Goal: Task Accomplishment & Management: Use online tool/utility

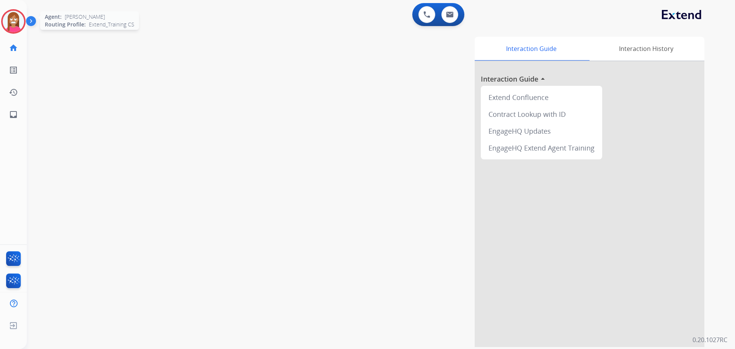
click at [13, 21] on img at bounding box center [13, 21] width 21 height 21
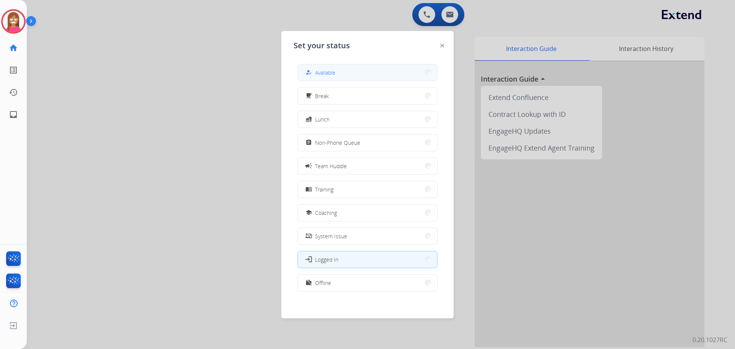
click at [337, 75] on button "how_to_reg Available" at bounding box center [367, 72] width 139 height 16
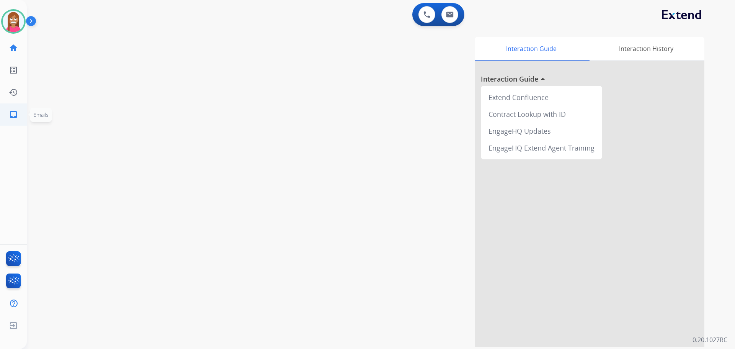
click at [7, 114] on link "inbox Emails" at bounding box center [13, 114] width 21 height 21
select select "**********"
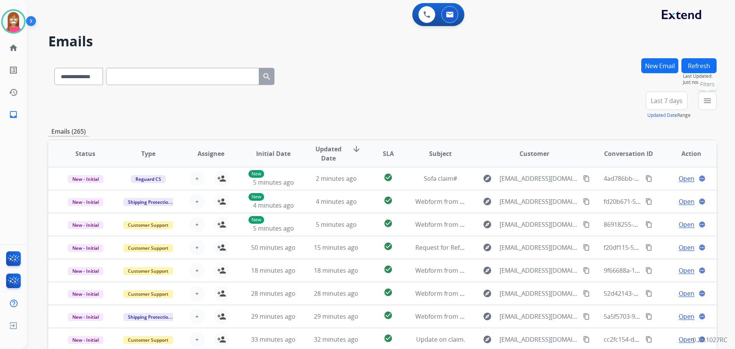
click at [711, 104] on mat-icon "menu" at bounding box center [707, 100] width 9 height 9
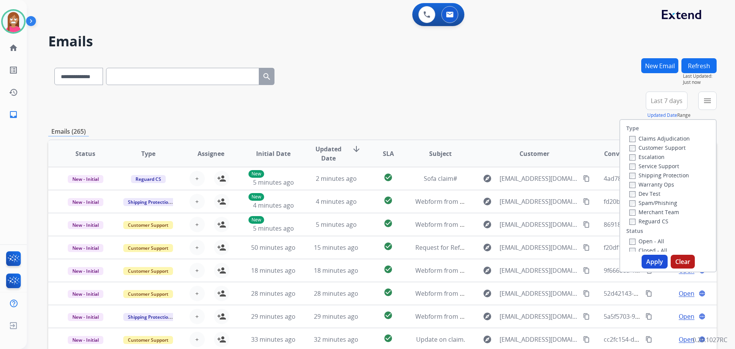
click at [630, 147] on label "Customer Support" at bounding box center [657, 147] width 56 height 7
click at [647, 174] on label "Shipping Protection" at bounding box center [659, 174] width 60 height 7
click at [641, 221] on label "Reguard CS" at bounding box center [648, 220] width 39 height 7
click at [637, 240] on label "Open - All" at bounding box center [646, 240] width 35 height 7
click at [643, 259] on button "Apply" at bounding box center [654, 261] width 26 height 14
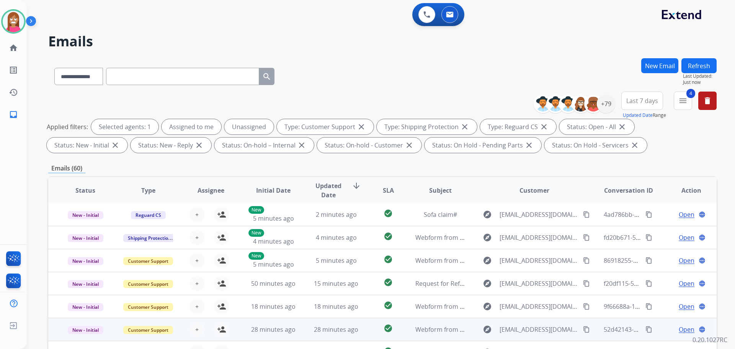
scroll to position [124, 0]
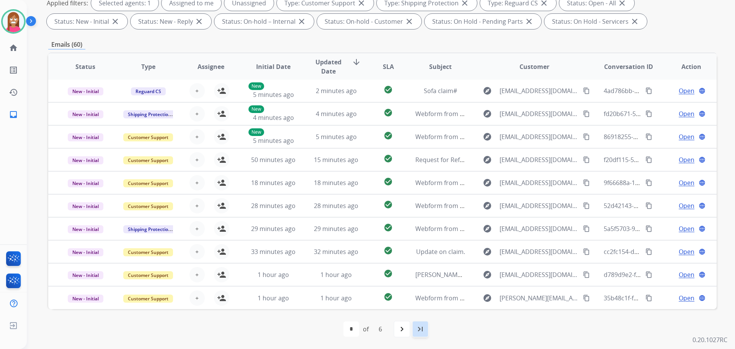
click at [417, 327] on mat-icon "last_page" at bounding box center [420, 328] width 9 height 9
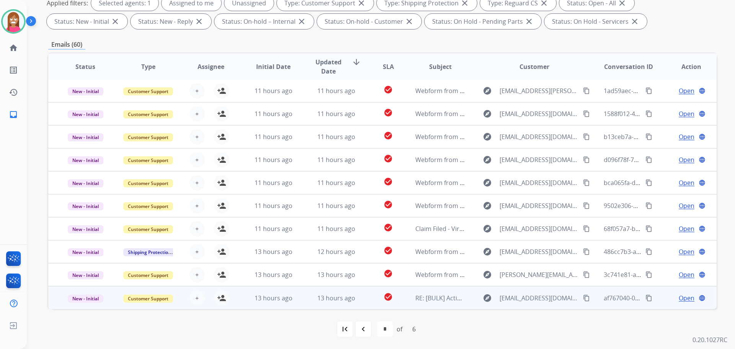
click at [299, 306] on td "13 hours ago" at bounding box center [330, 297] width 63 height 23
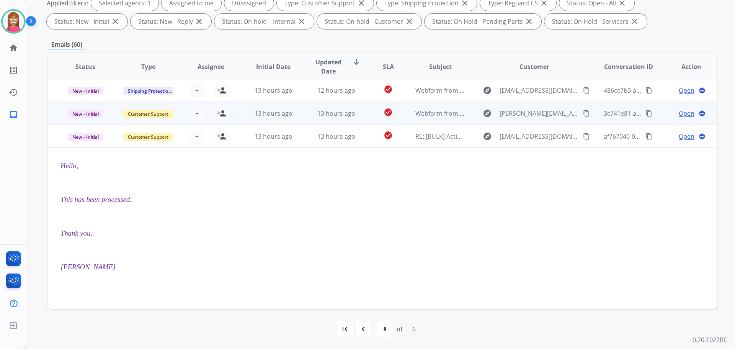
scroll to position [92, 0]
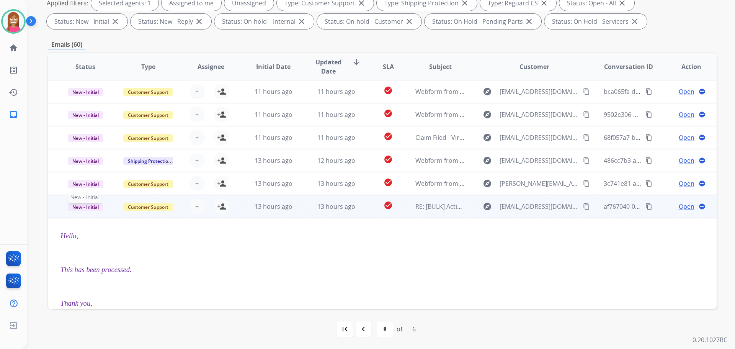
click at [88, 208] on span "New - Initial" at bounding box center [86, 207] width 36 height 8
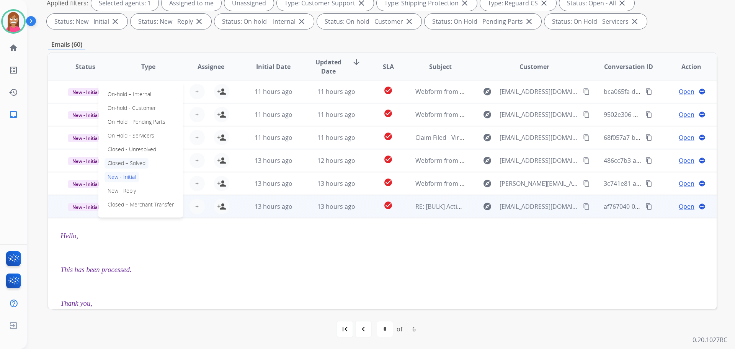
click at [120, 163] on p "Closed – Solved" at bounding box center [126, 163] width 44 height 11
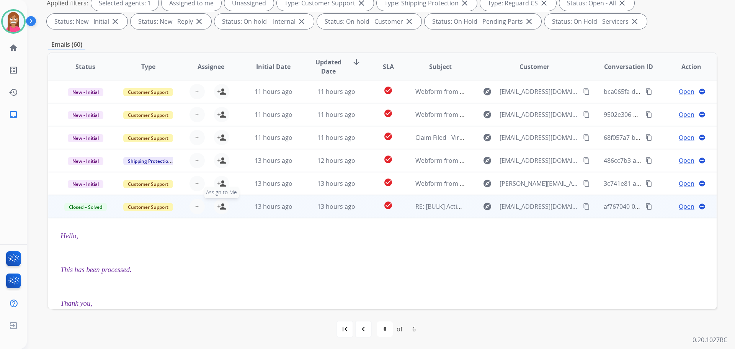
click at [220, 208] on mat-icon "person_add" at bounding box center [221, 206] width 9 height 9
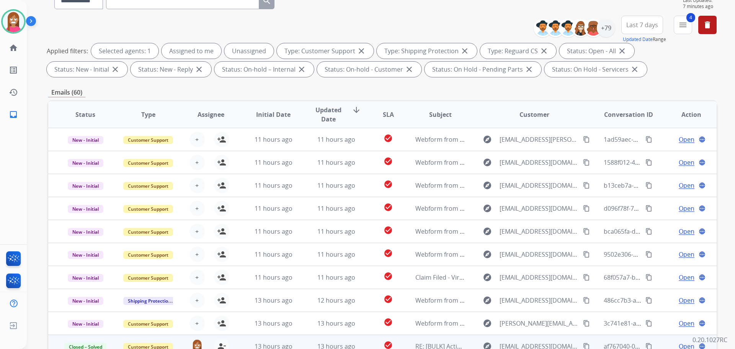
scroll to position [124, 0]
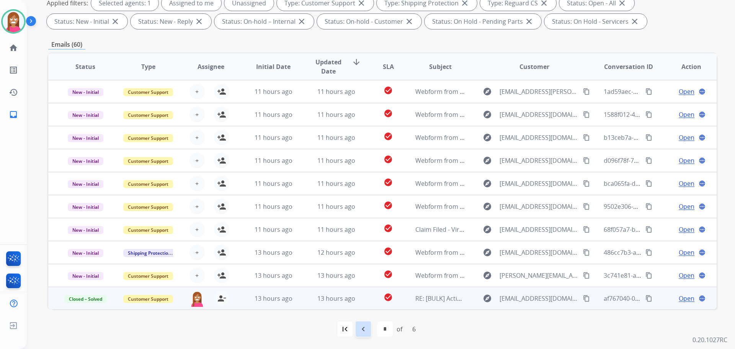
click at [363, 330] on mat-icon "navigate_before" at bounding box center [363, 328] width 9 height 9
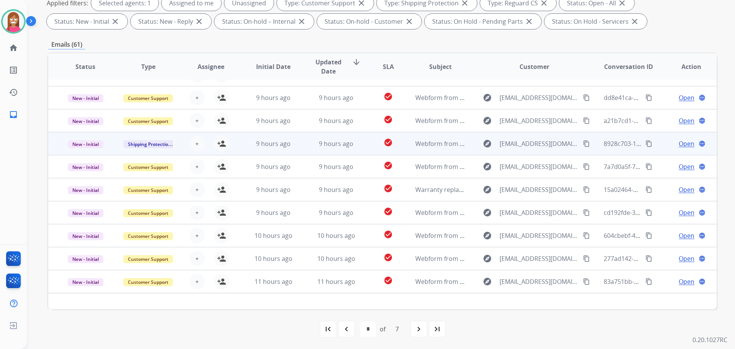
scroll to position [26, 0]
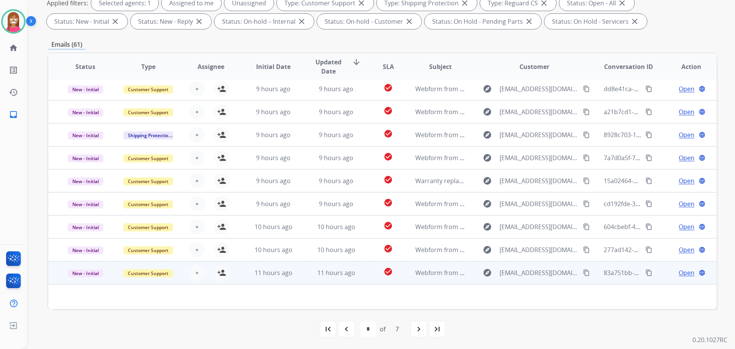
click at [308, 274] on td "11 hours ago" at bounding box center [330, 272] width 63 height 23
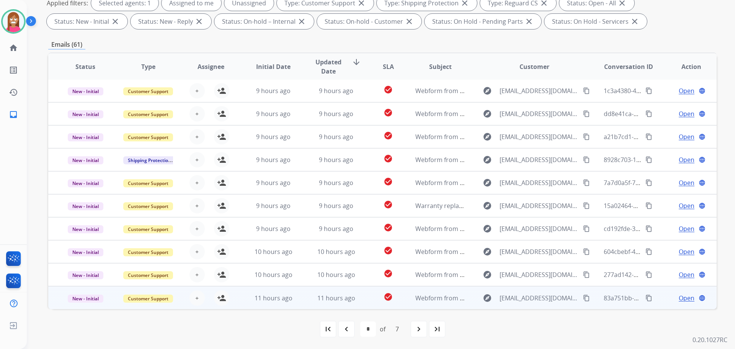
scroll to position [1, 0]
click at [311, 297] on div "11 hours ago" at bounding box center [336, 297] width 50 height 9
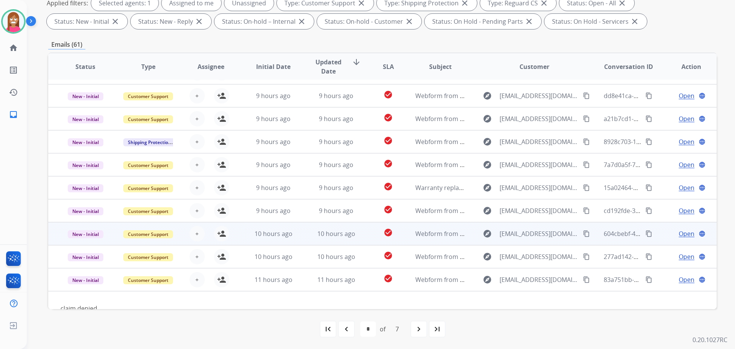
scroll to position [35, 0]
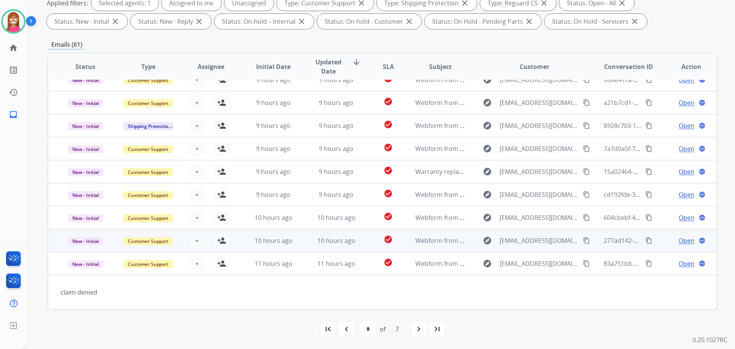
click at [299, 246] on td "10 hours ago" at bounding box center [330, 240] width 63 height 23
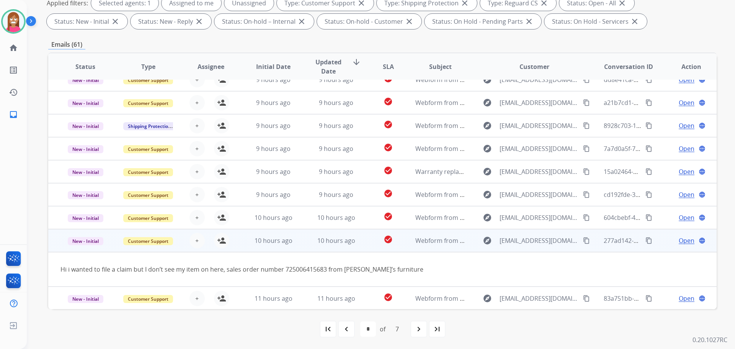
scroll to position [35, 0]
click at [221, 240] on mat-icon "person_add" at bounding box center [221, 239] width 9 height 9
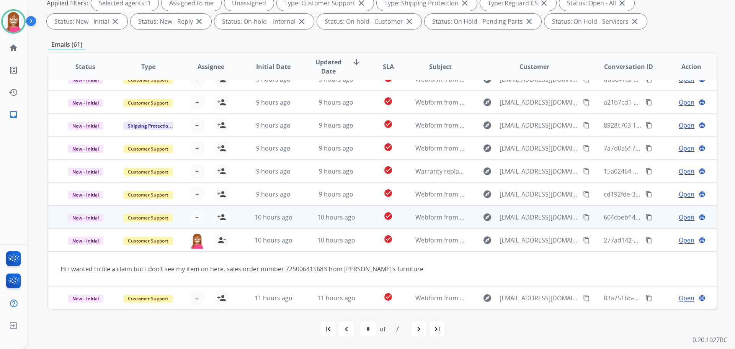
click at [299, 220] on td "10 hours ago" at bounding box center [330, 216] width 63 height 23
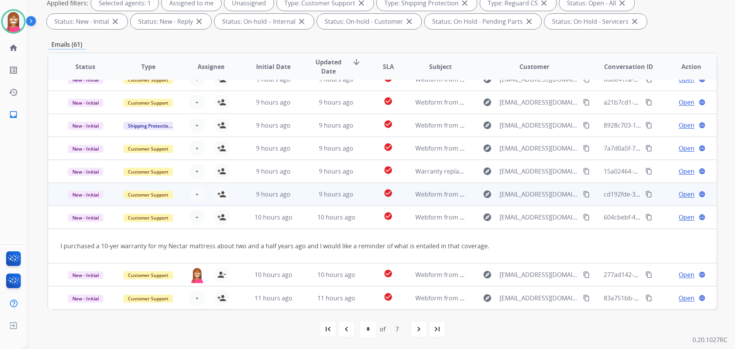
click at [299, 196] on td "9 hours ago" at bounding box center [330, 194] width 63 height 23
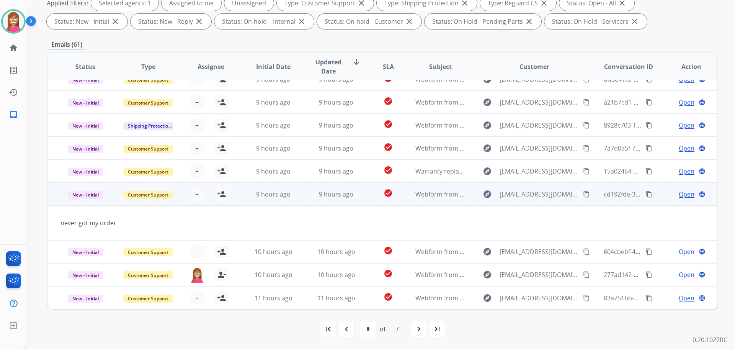
click at [583, 195] on mat-icon "content_copy" at bounding box center [586, 194] width 7 height 7
click at [221, 196] on mat-icon "person_add" at bounding box center [221, 193] width 9 height 9
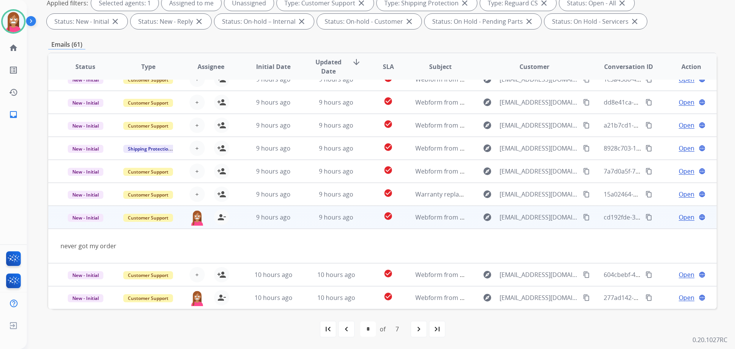
scroll to position [0, 0]
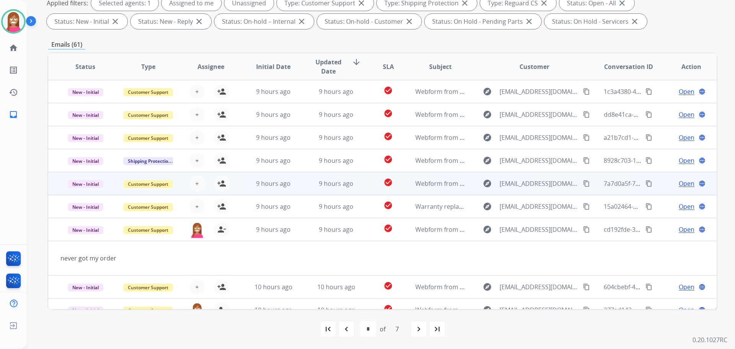
click at [301, 185] on td "9 hours ago" at bounding box center [330, 183] width 63 height 23
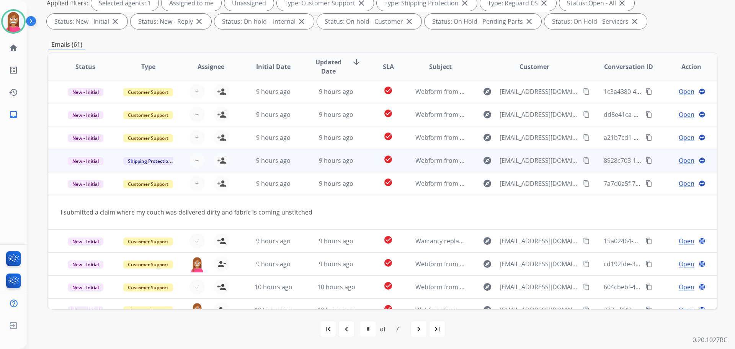
click at [294, 166] on td "9 hours ago" at bounding box center [267, 160] width 63 height 23
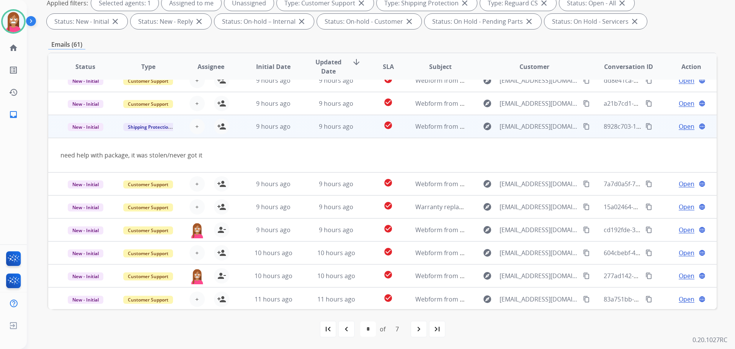
scroll to position [35, 0]
click at [583, 126] on mat-icon "content_copy" at bounding box center [586, 125] width 7 height 7
click at [219, 126] on mat-icon "person_add" at bounding box center [221, 125] width 9 height 9
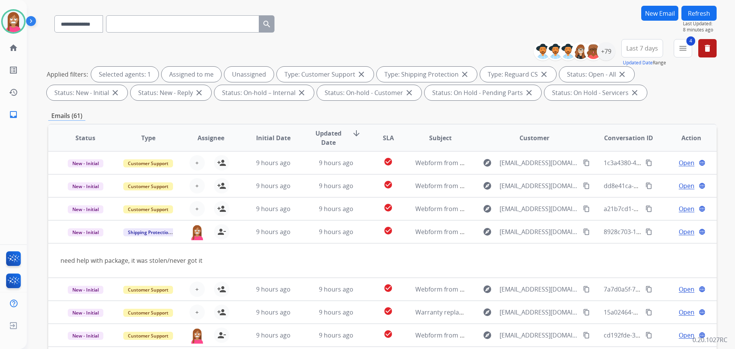
scroll to position [47, 0]
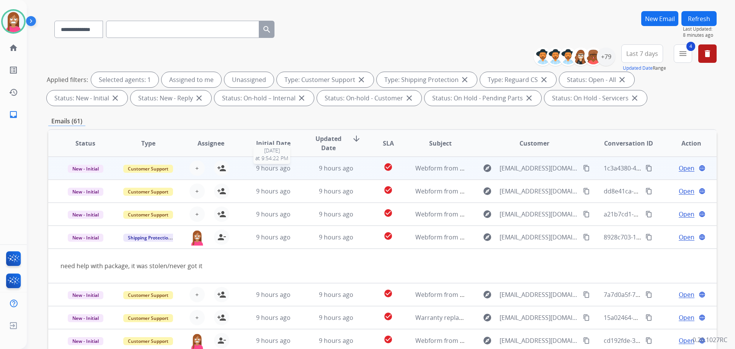
click at [295, 172] on div "9 hours ago" at bounding box center [273, 167] width 50 height 9
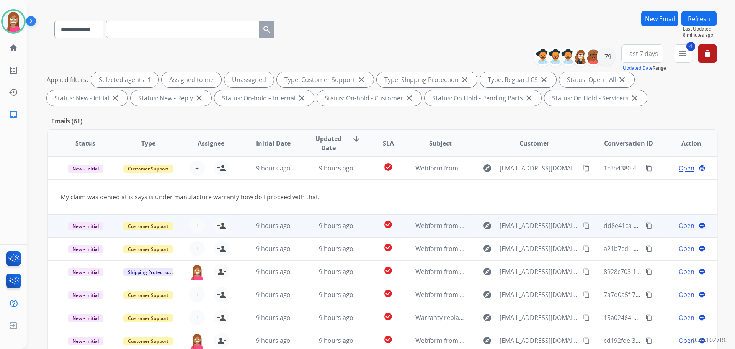
click at [299, 227] on td "9 hours ago" at bounding box center [330, 225] width 63 height 23
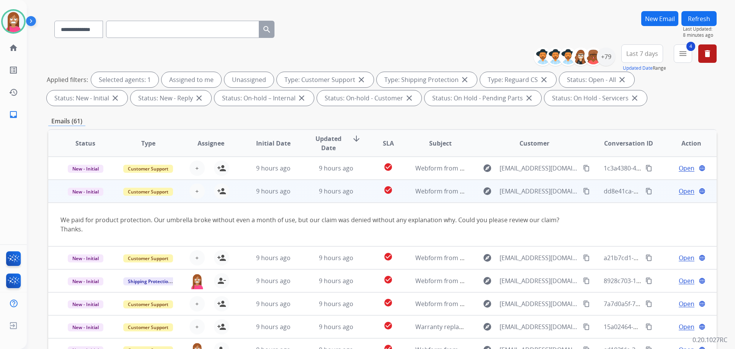
scroll to position [23, 0]
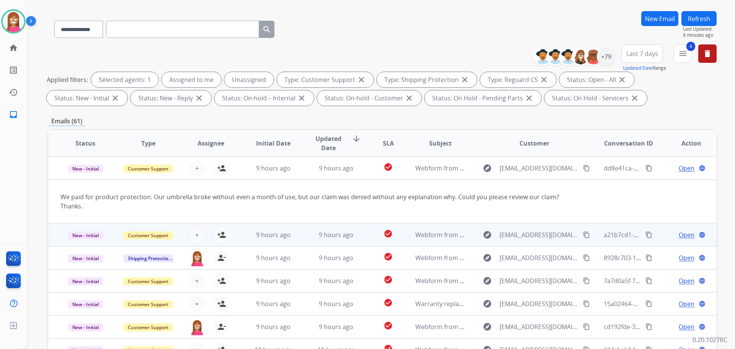
click at [299, 242] on td "9 hours ago" at bounding box center [330, 234] width 63 height 23
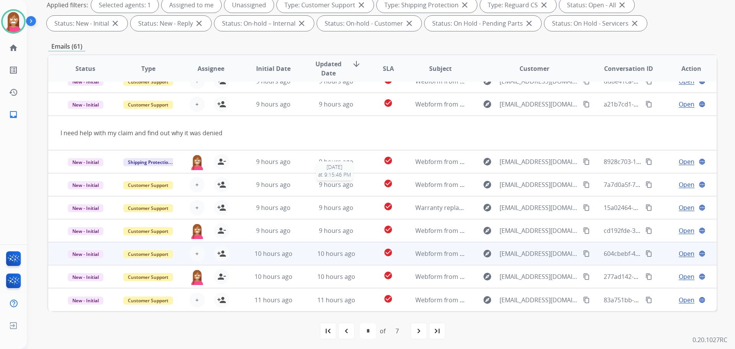
scroll to position [124, 0]
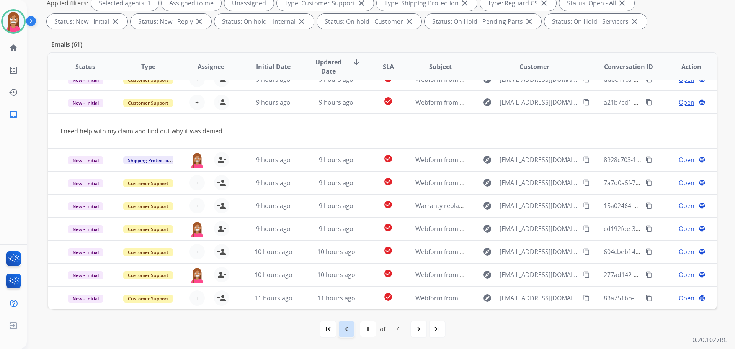
click at [352, 330] on div "navigate_before" at bounding box center [346, 328] width 17 height 17
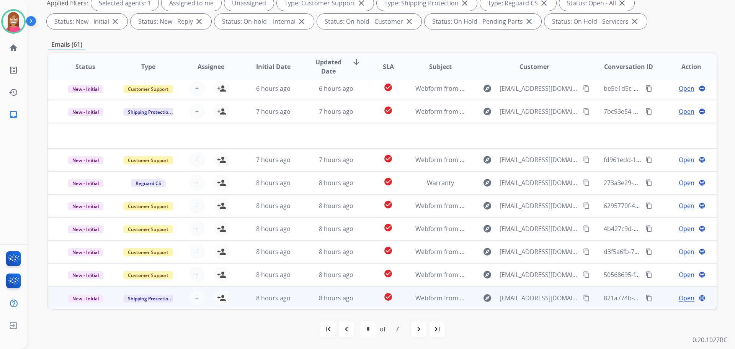
click at [300, 298] on td "8 hours ago" at bounding box center [330, 297] width 63 height 23
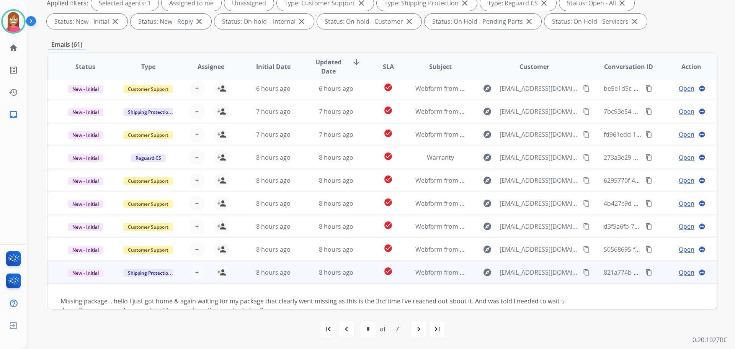
scroll to position [44, 0]
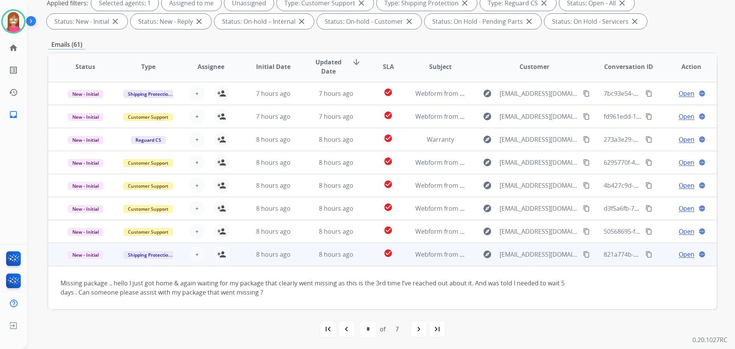
click at [583, 254] on mat-icon "content_copy" at bounding box center [586, 254] width 7 height 7
click at [223, 256] on mat-icon "person_add" at bounding box center [221, 253] width 9 height 9
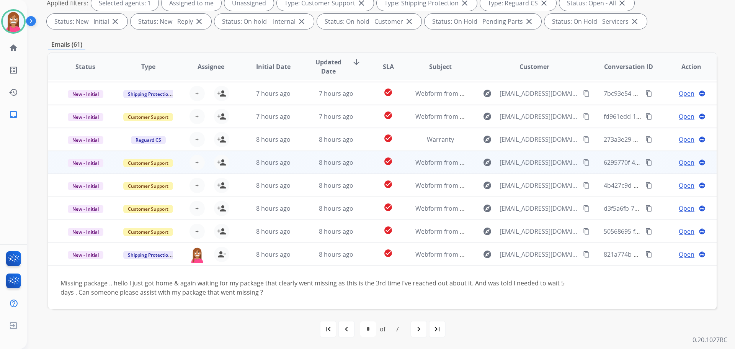
click at [308, 171] on td "8 hours ago" at bounding box center [330, 162] width 63 height 23
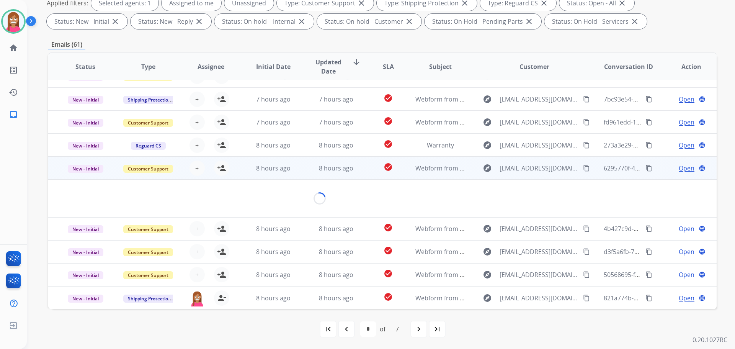
scroll to position [35, 0]
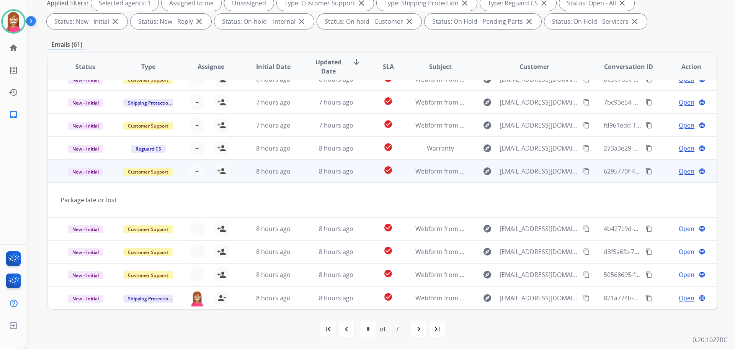
click at [583, 170] on mat-icon "content_copy" at bounding box center [586, 171] width 7 height 7
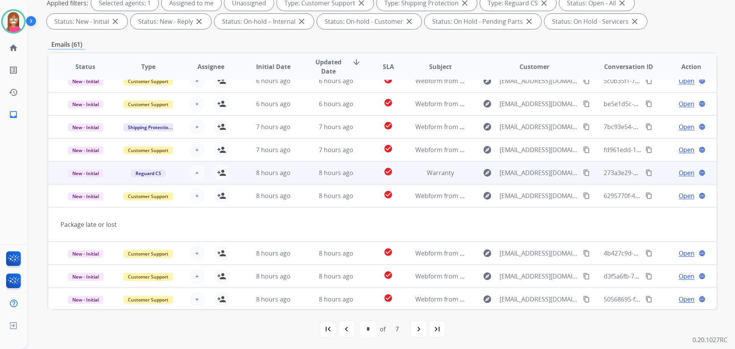
scroll to position [0, 0]
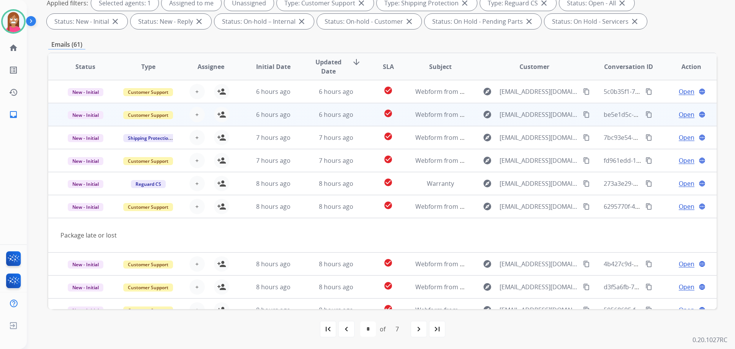
click at [299, 111] on td "6 hours ago" at bounding box center [330, 114] width 63 height 23
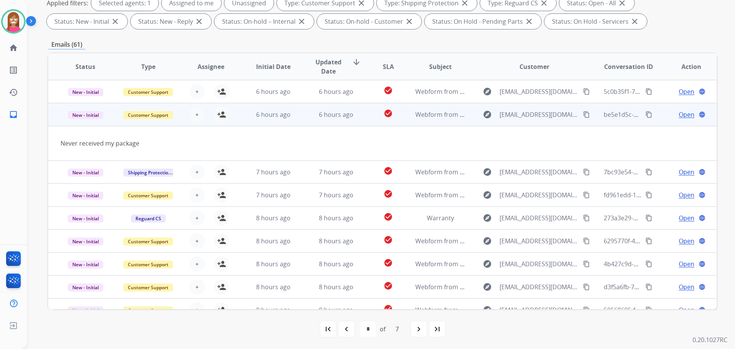
scroll to position [23, 0]
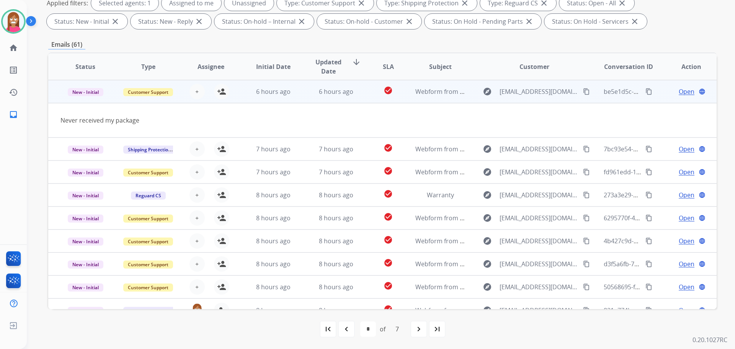
drag, startPoint x: 578, startPoint y: 90, endPoint x: 542, endPoint y: 135, distance: 57.2
click at [583, 90] on mat-icon "content_copy" at bounding box center [586, 91] width 7 height 7
drag, startPoint x: 220, startPoint y: 95, endPoint x: 218, endPoint y: 109, distance: 13.5
click at [220, 95] on mat-icon "person_add" at bounding box center [221, 91] width 9 height 9
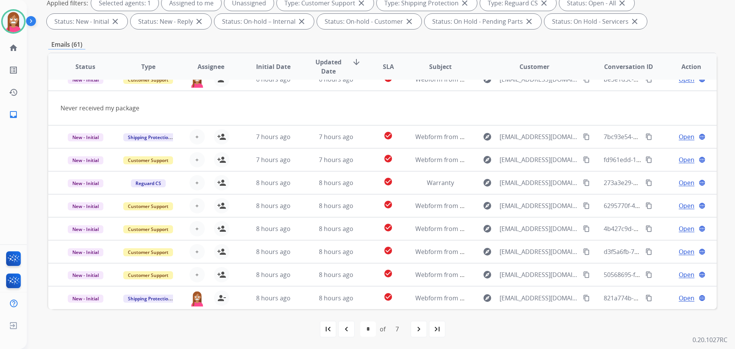
click at [348, 331] on mat-icon "navigate_before" at bounding box center [346, 328] width 9 height 9
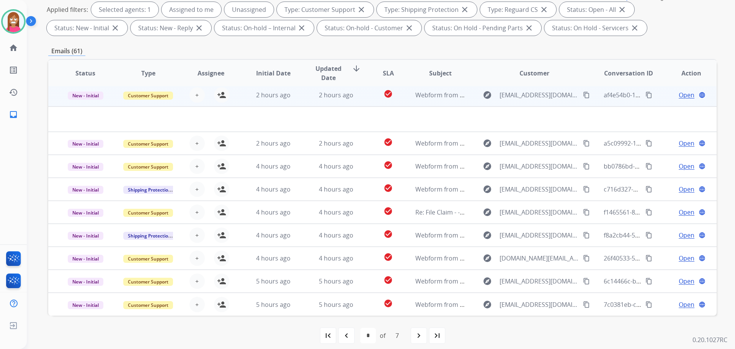
scroll to position [124, 0]
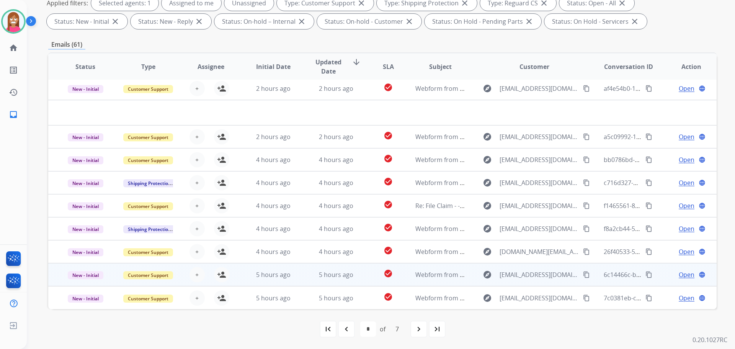
click at [249, 279] on td "5 hours ago" at bounding box center [267, 274] width 63 height 23
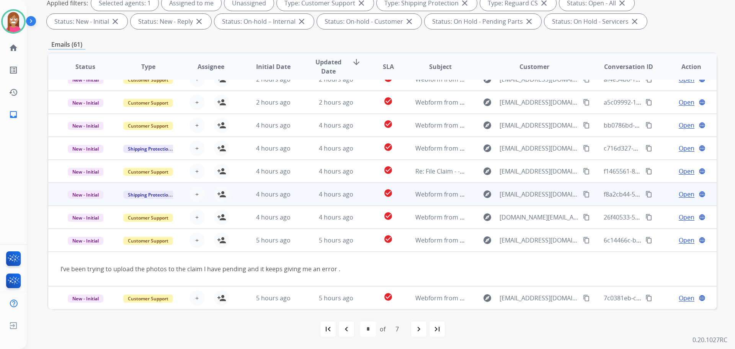
click at [299, 203] on td "4 hours ago" at bounding box center [330, 194] width 63 height 23
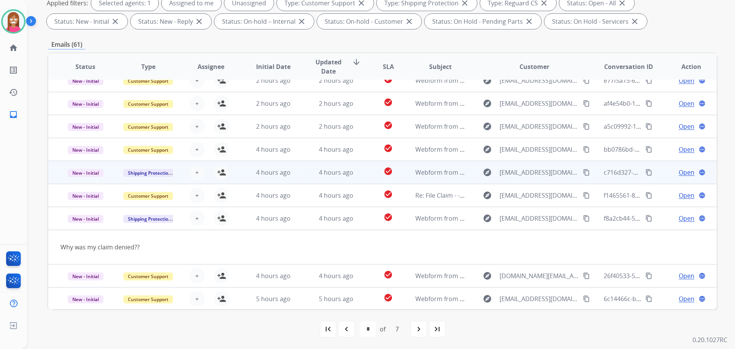
scroll to position [0, 0]
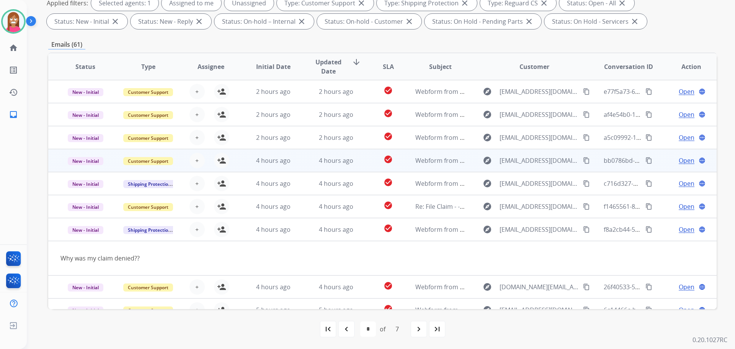
click at [300, 167] on td "4 hours ago" at bounding box center [330, 160] width 63 height 23
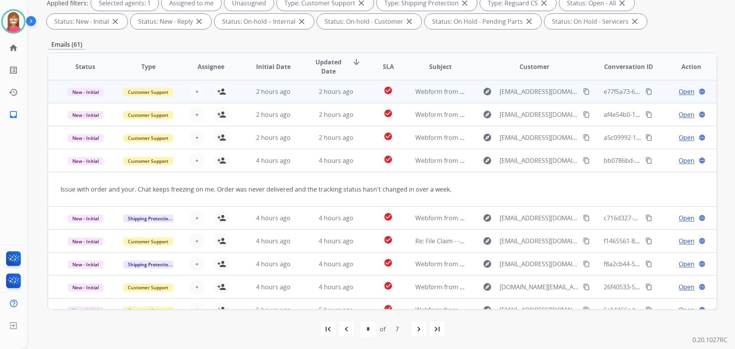
click at [299, 95] on td "2 hours ago" at bounding box center [330, 91] width 63 height 23
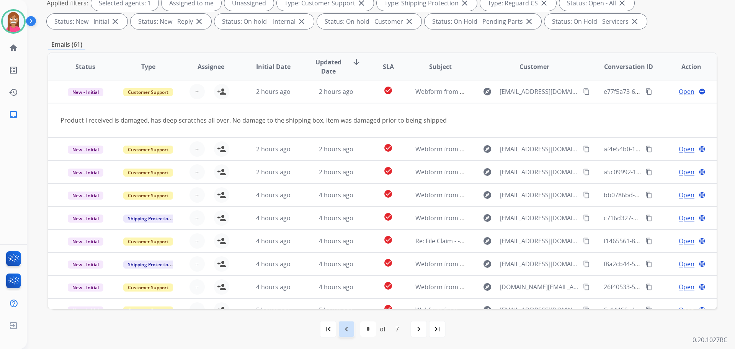
click at [349, 328] on mat-icon "navigate_before" at bounding box center [346, 328] width 9 height 9
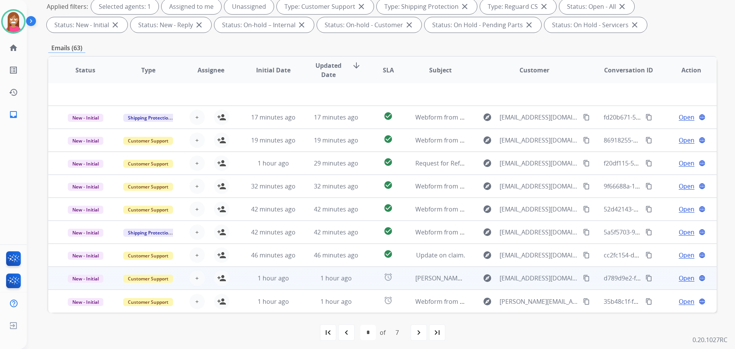
scroll to position [124, 0]
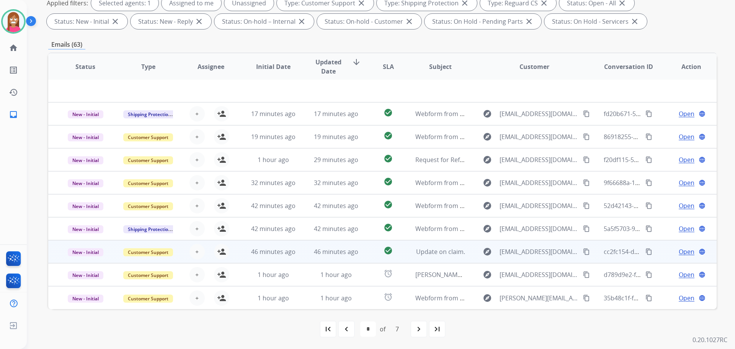
click at [305, 248] on td "46 minutes ago" at bounding box center [330, 251] width 63 height 23
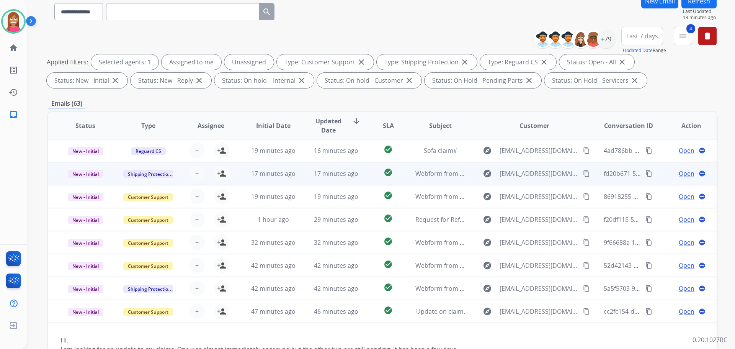
scroll to position [47, 0]
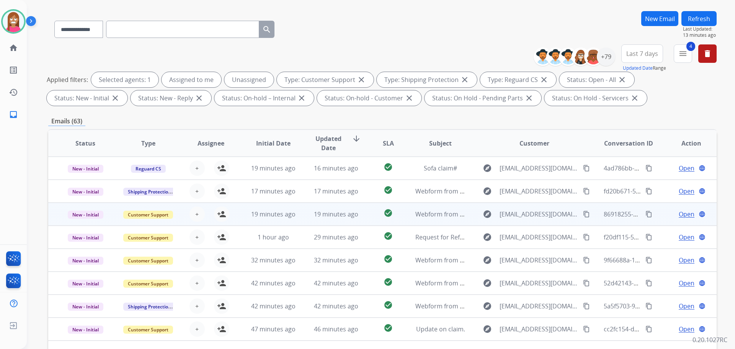
click at [311, 221] on td "19 minutes ago" at bounding box center [330, 213] width 63 height 23
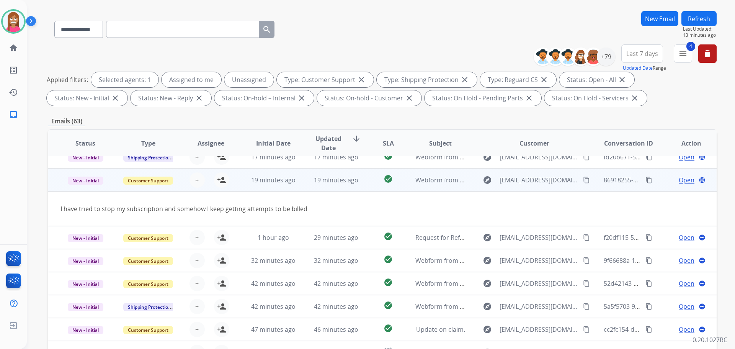
scroll to position [35, 0]
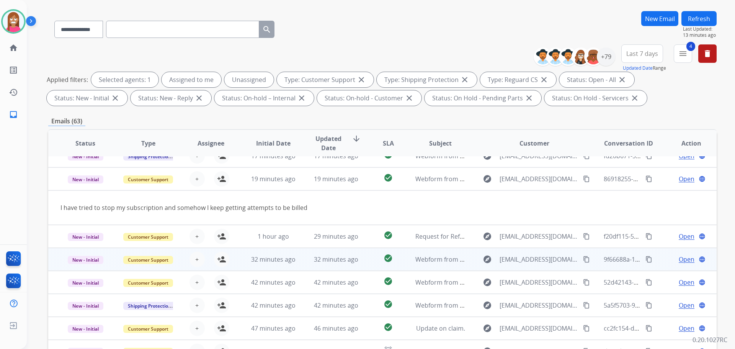
click at [300, 262] on td "32 minutes ago" at bounding box center [330, 259] width 63 height 23
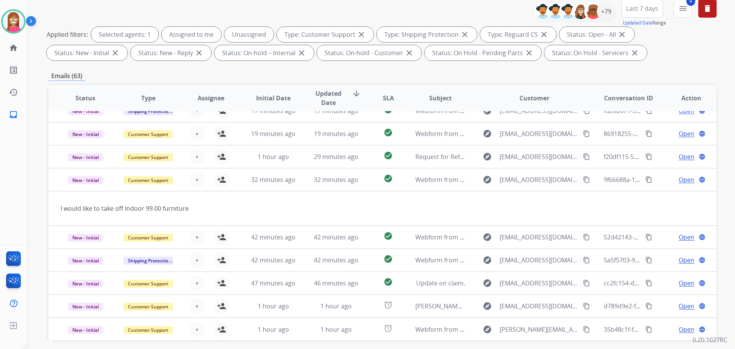
scroll to position [124, 0]
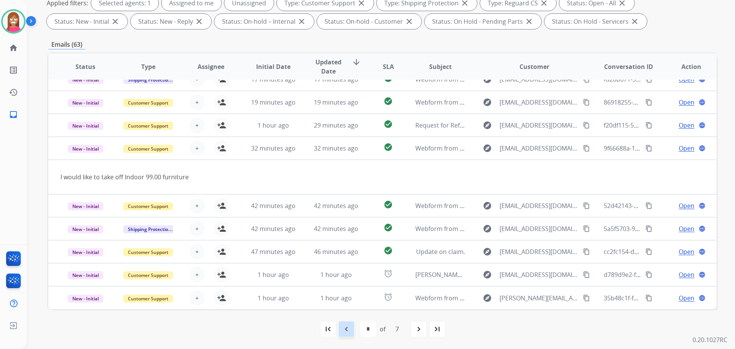
click at [342, 326] on mat-icon "navigate_before" at bounding box center [346, 328] width 9 height 9
select select "*"
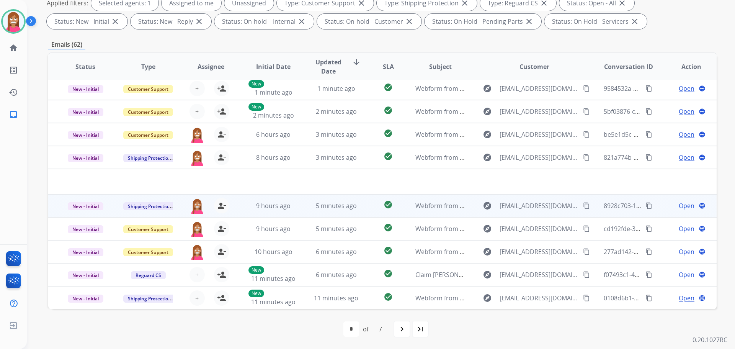
scroll to position [0, 0]
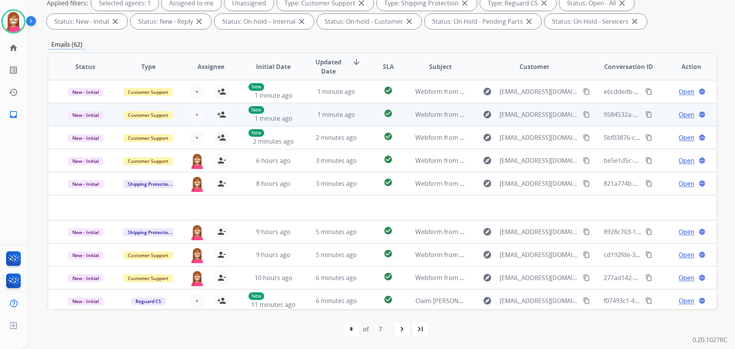
click at [306, 119] on td "1 minute ago" at bounding box center [330, 114] width 63 height 23
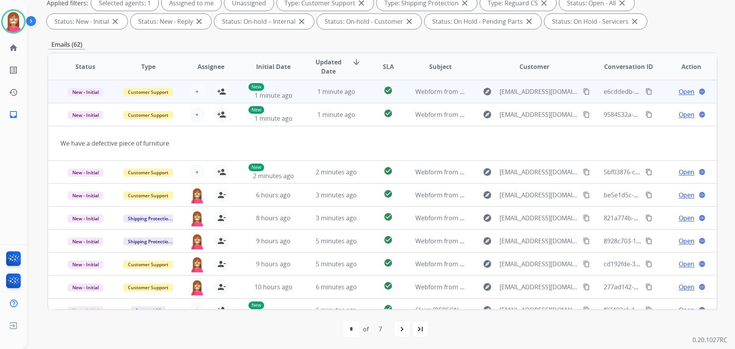
click at [347, 100] on td "1 minute ago" at bounding box center [330, 91] width 63 height 23
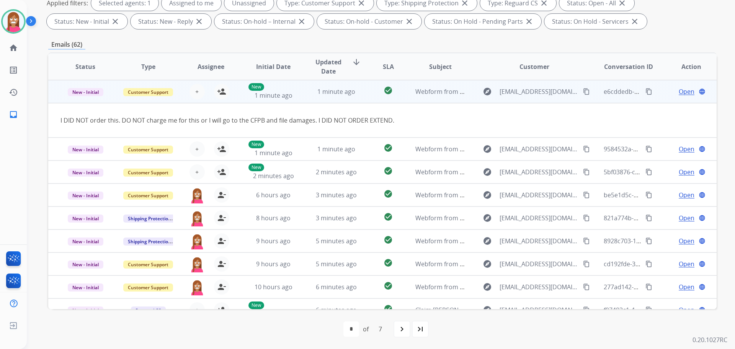
click at [583, 92] on mat-icon "content_copy" at bounding box center [586, 91] width 7 height 7
click at [223, 92] on mat-icon "person_add" at bounding box center [221, 91] width 9 height 9
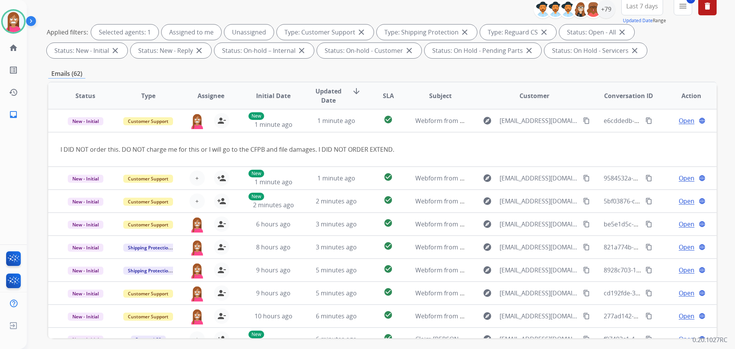
scroll to position [47, 0]
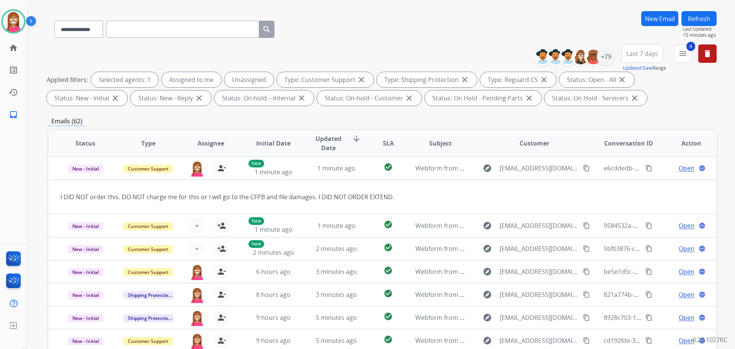
click at [685, 18] on button "Refresh" at bounding box center [698, 18] width 35 height 15
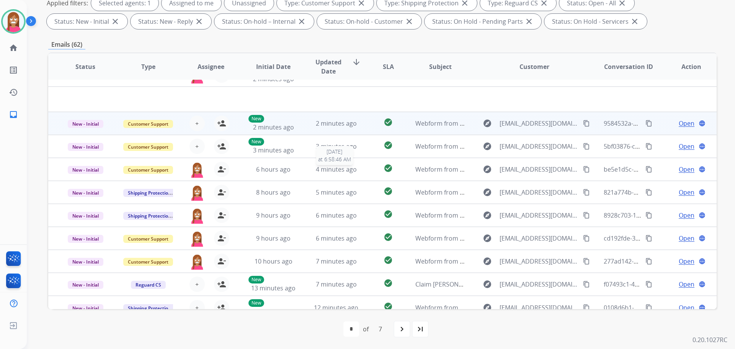
scroll to position [0, 0]
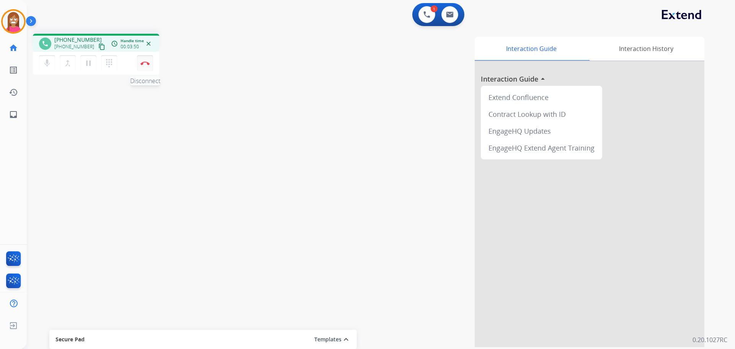
click at [139, 64] on button "Disconnect" at bounding box center [145, 63] width 16 height 16
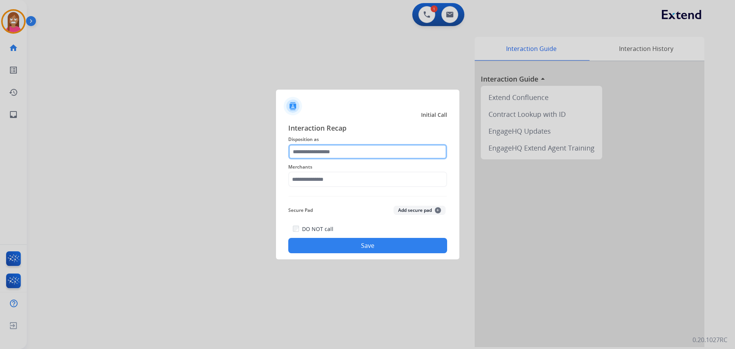
click at [305, 153] on input "text" at bounding box center [367, 151] width 159 height 15
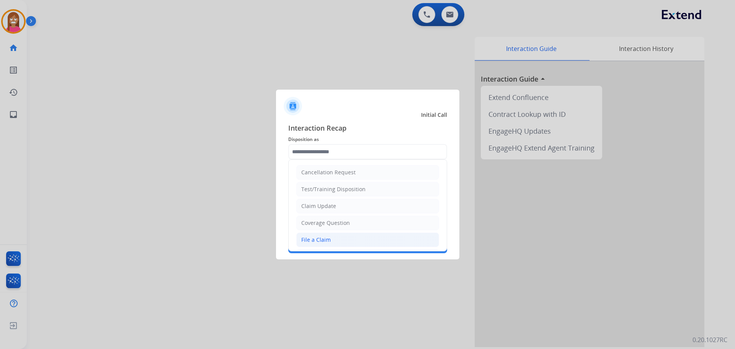
click at [328, 246] on li "File a Claim" at bounding box center [367, 239] width 143 height 15
type input "**********"
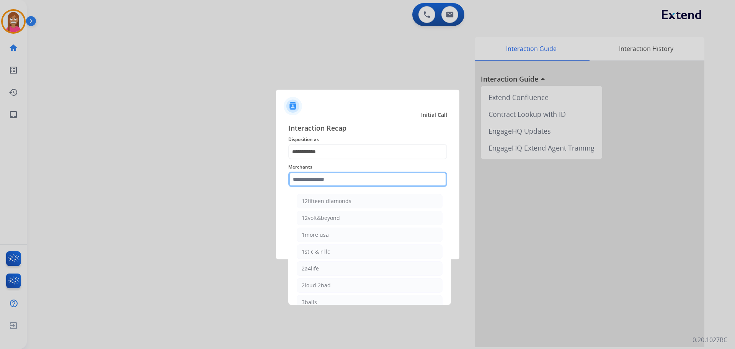
click at [306, 186] on input "text" at bounding box center [367, 178] width 159 height 15
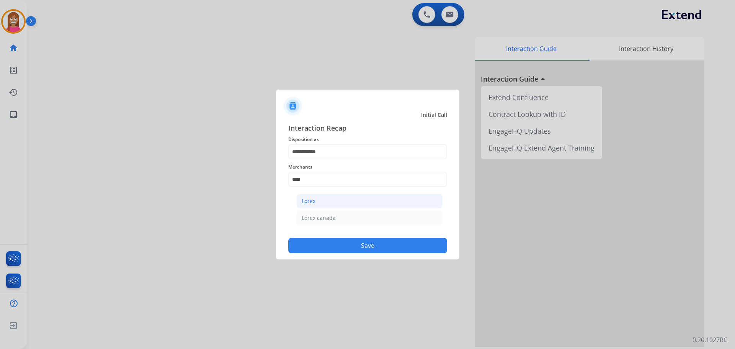
click at [323, 198] on li "Lorex" at bounding box center [370, 201] width 146 height 15
type input "*****"
click at [336, 241] on button "Save" at bounding box center [367, 245] width 159 height 15
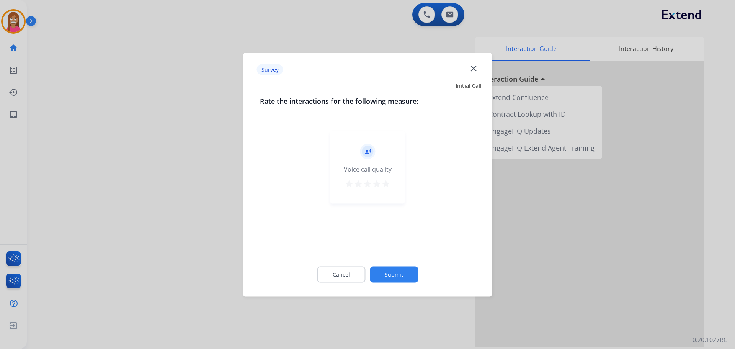
click at [476, 70] on mat-icon "close" at bounding box center [473, 68] width 10 height 10
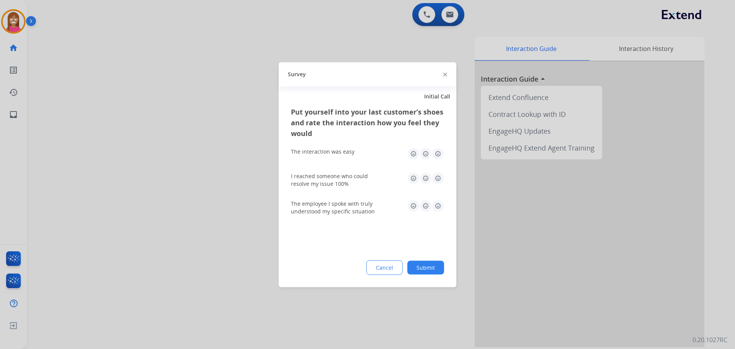
click at [444, 77] on div at bounding box center [445, 74] width 4 height 9
click at [445, 75] on div at bounding box center [445, 74] width 4 height 9
click at [445, 75] on img at bounding box center [445, 75] width 4 height 4
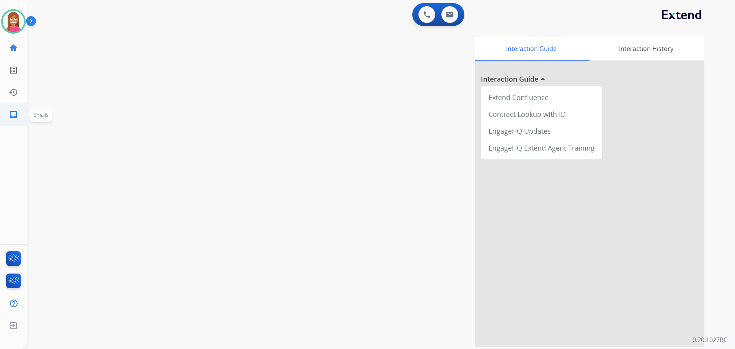
click at [6, 121] on link "inbox Emails" at bounding box center [13, 114] width 21 height 21
select select "**********"
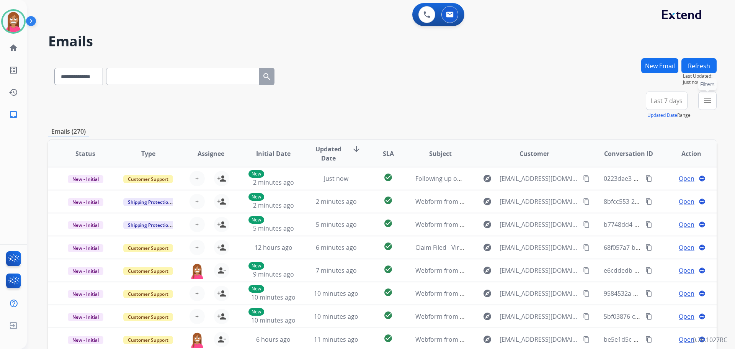
click at [698, 105] on button "menu Filters" at bounding box center [707, 100] width 18 height 18
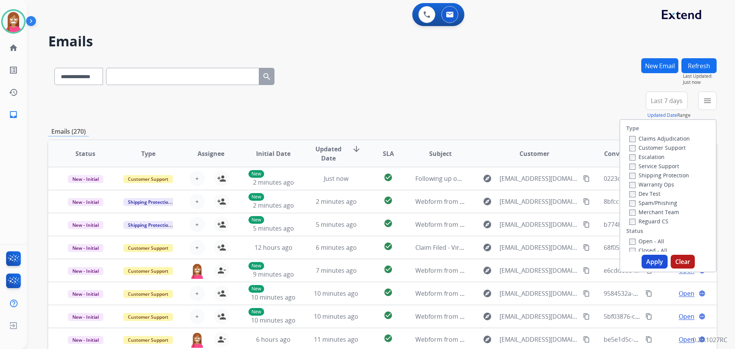
click at [642, 149] on label "Customer Support" at bounding box center [657, 147] width 56 height 7
click at [645, 175] on label "Shipping Protection" at bounding box center [659, 174] width 60 height 7
click at [640, 223] on label "Reguard CS" at bounding box center [648, 220] width 39 height 7
click at [639, 240] on label "Open - All" at bounding box center [646, 240] width 35 height 7
click at [646, 258] on button "Apply" at bounding box center [654, 261] width 26 height 14
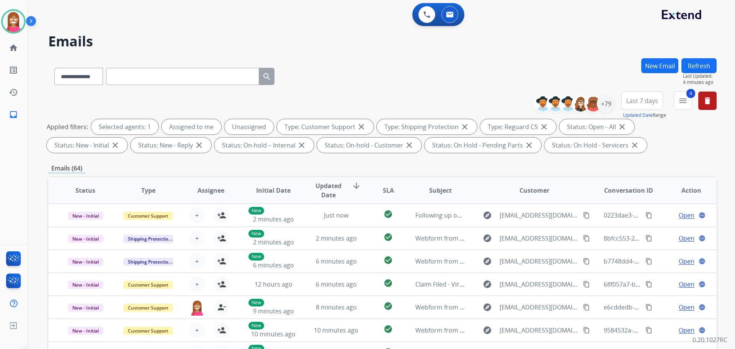
click at [687, 66] on button "Refresh" at bounding box center [698, 65] width 35 height 15
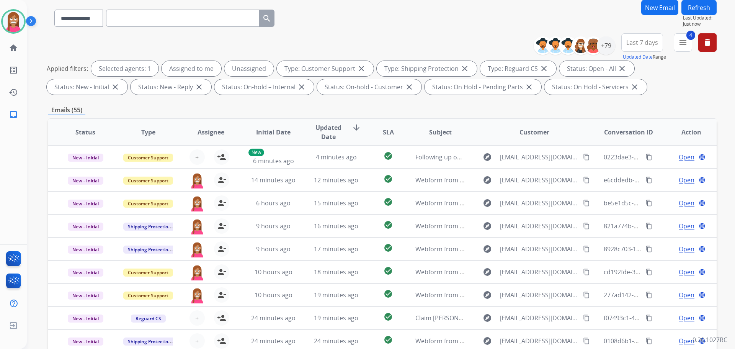
scroll to position [47, 0]
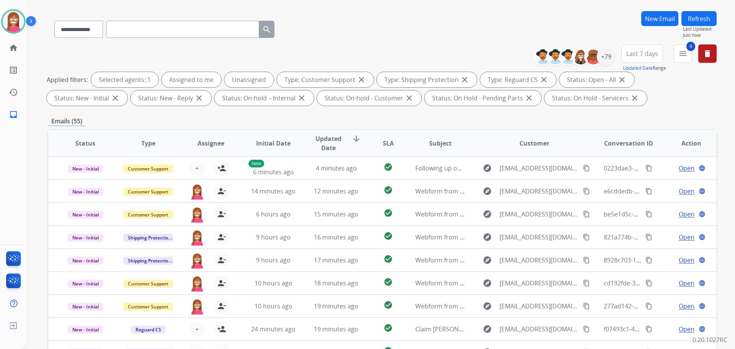
click at [697, 20] on button "Refresh" at bounding box center [698, 18] width 35 height 15
click at [6, 23] on img at bounding box center [13, 21] width 21 height 21
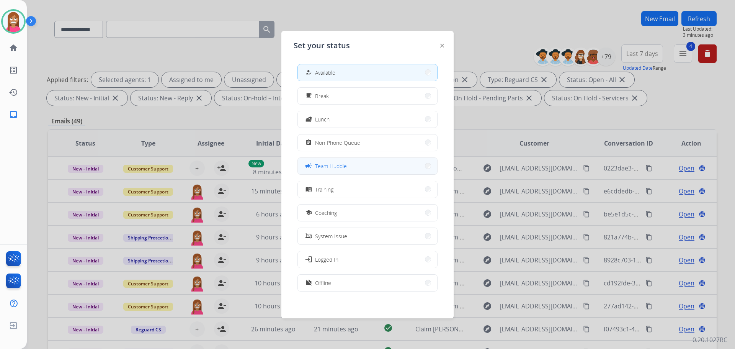
click at [320, 171] on button "campaign Team Huddle" at bounding box center [367, 166] width 139 height 16
